Goal: Check status: Check status

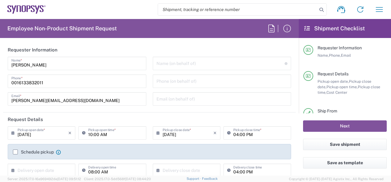
type input "Department"
type input "[GEOGRAPHIC_DATA]"
type input "CA02, SG, MSIP1, AE 460307"
type input "Delivered at Place"
type input "[GEOGRAPHIC_DATA]"
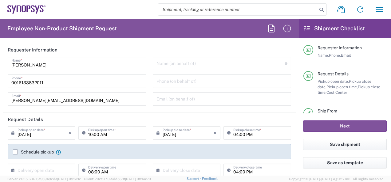
type input "[GEOGRAPHIC_DATA]"
click at [376, 10] on icon "button" at bounding box center [379, 10] width 10 height 10
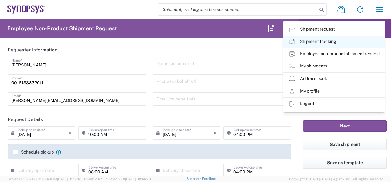
click at [308, 41] on link "Shipment tracking" at bounding box center [333, 42] width 101 height 12
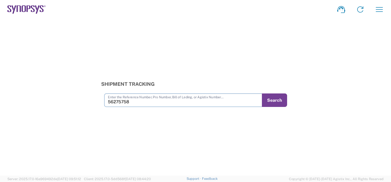
type input "56275758"
click at [274, 99] on button "Search" at bounding box center [274, 101] width 25 height 14
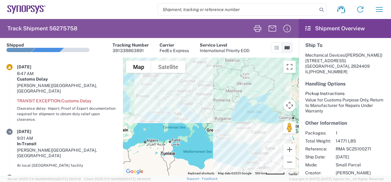
scroll to position [123, 0]
